Goal: Information Seeking & Learning: Learn about a topic

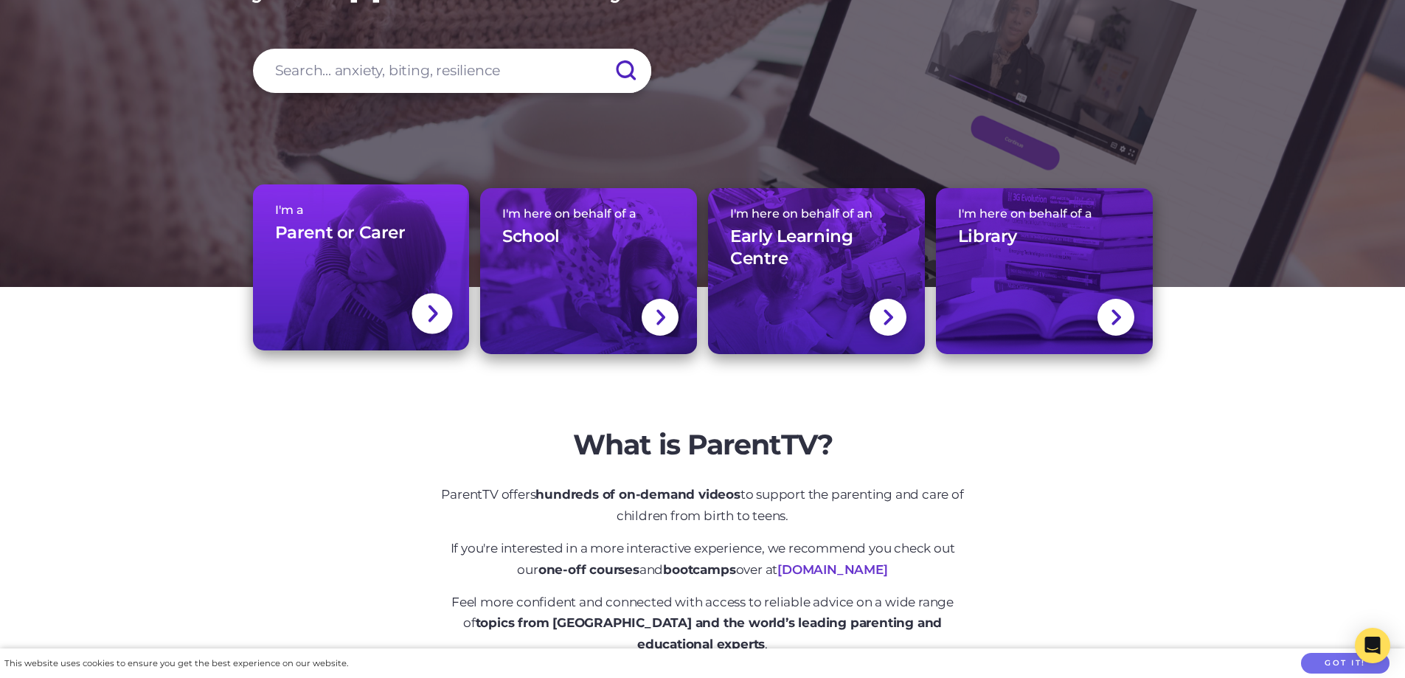
scroll to position [221, 0]
click at [420, 319] on div at bounding box center [432, 313] width 41 height 41
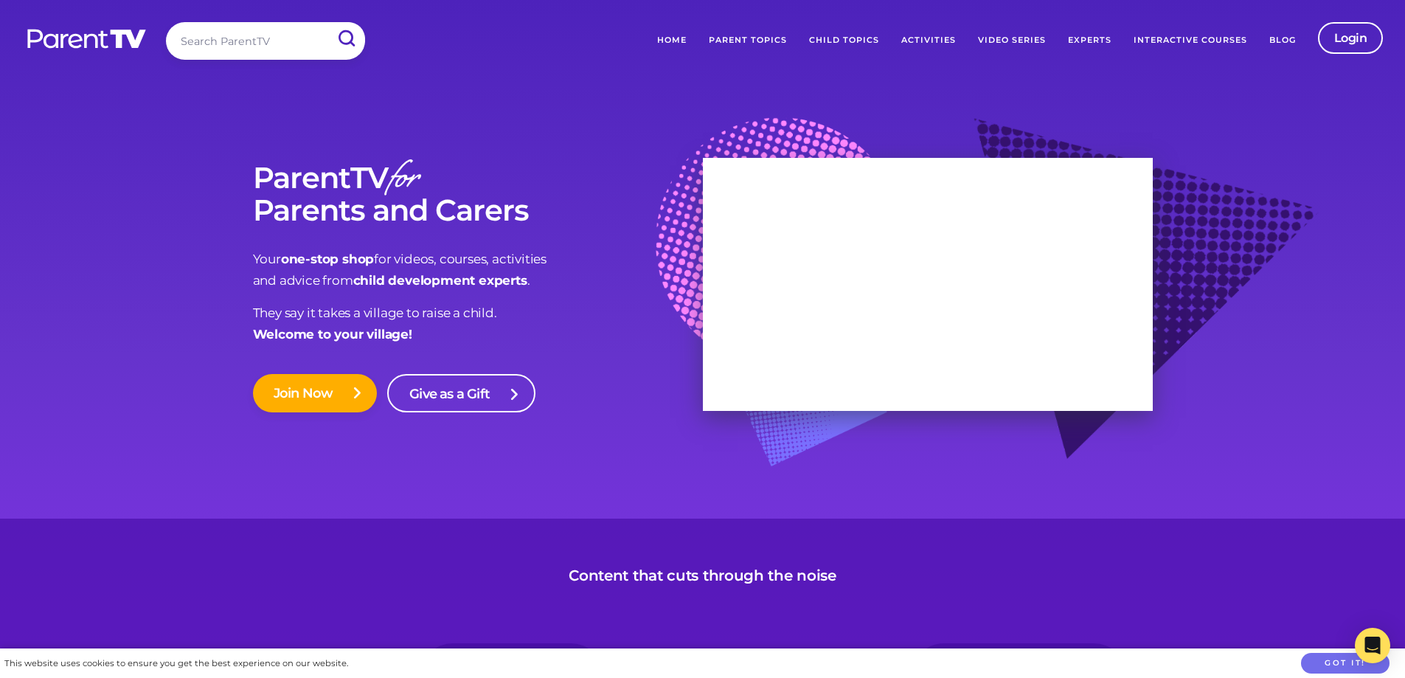
click at [859, 42] on link "Child Topics" at bounding box center [844, 40] width 92 height 37
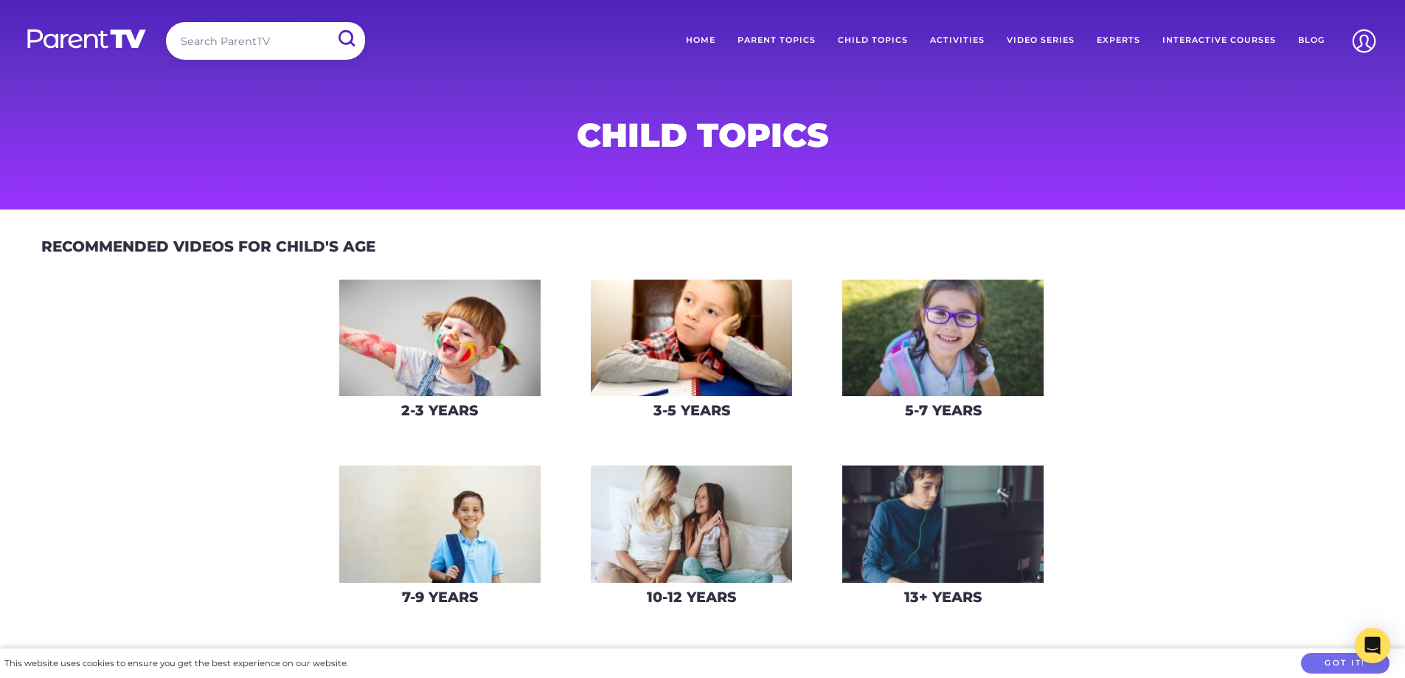
click at [802, 42] on link "Parent Topics" at bounding box center [776, 40] width 100 height 37
